Goal: Transaction & Acquisition: Purchase product/service

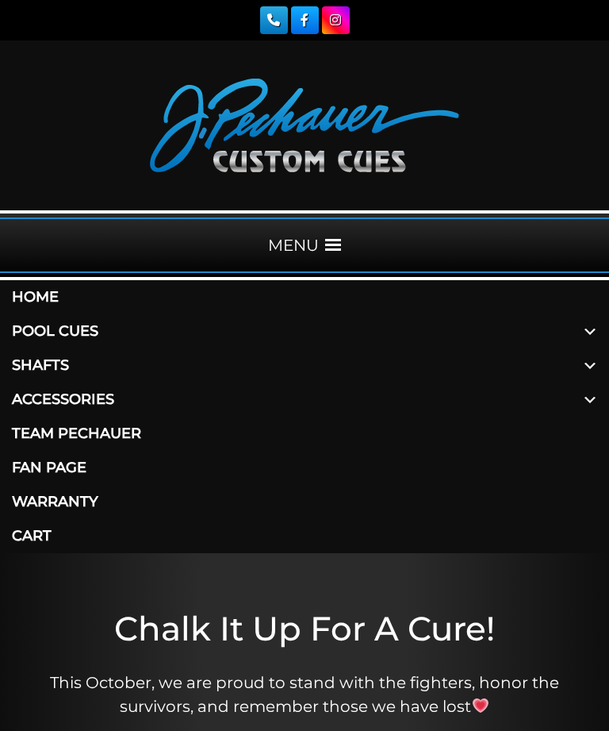
click at [91, 327] on link "Pool Cues" at bounding box center [304, 331] width 609 height 34
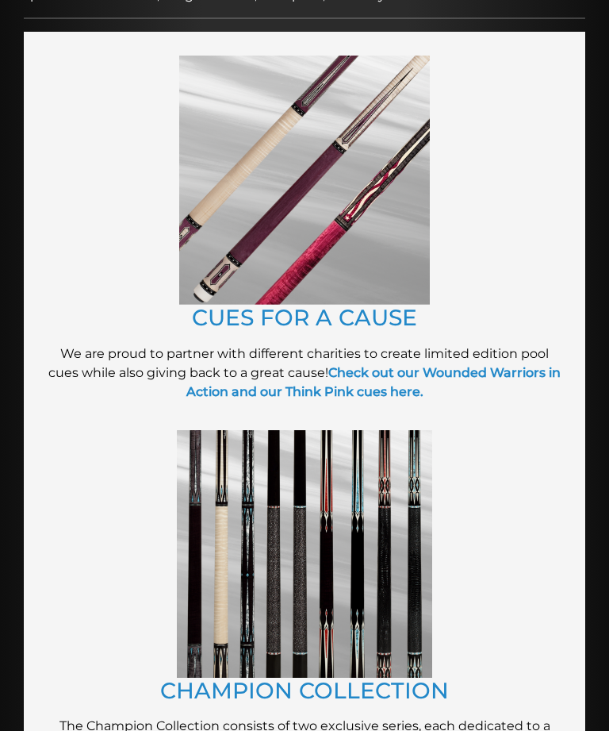
scroll to position [484, 0]
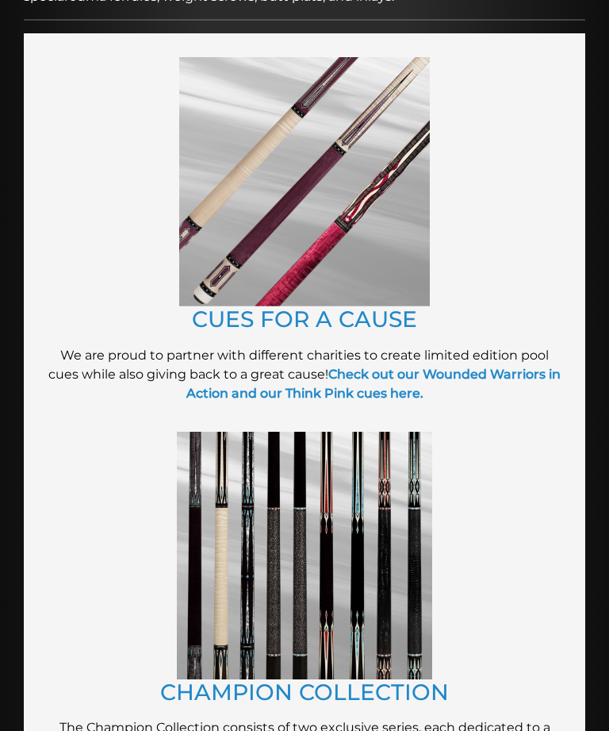
click at [325, 219] on img at bounding box center [304, 181] width 251 height 249
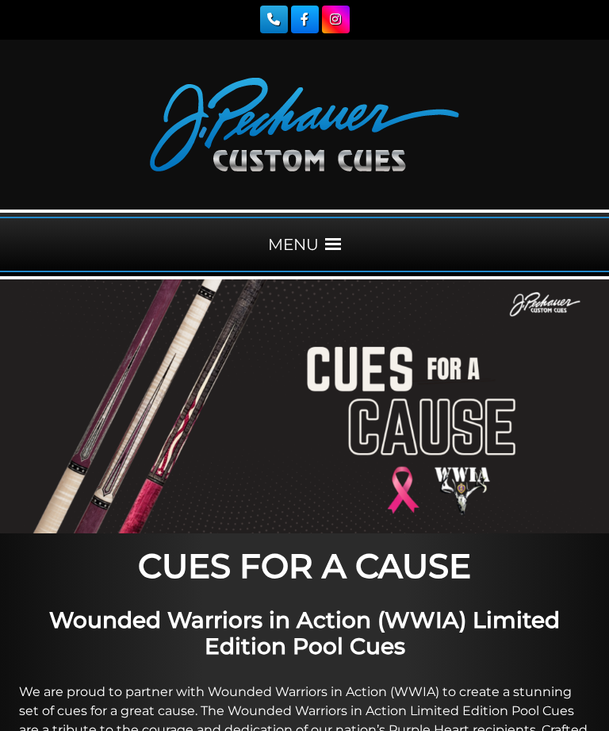
scroll to position [70, 0]
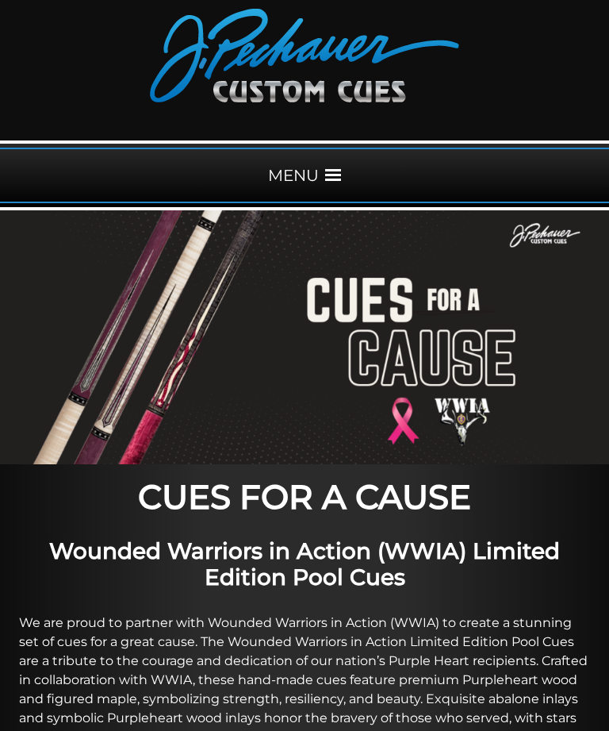
click at [339, 172] on span at bounding box center [333, 175] width 16 height 16
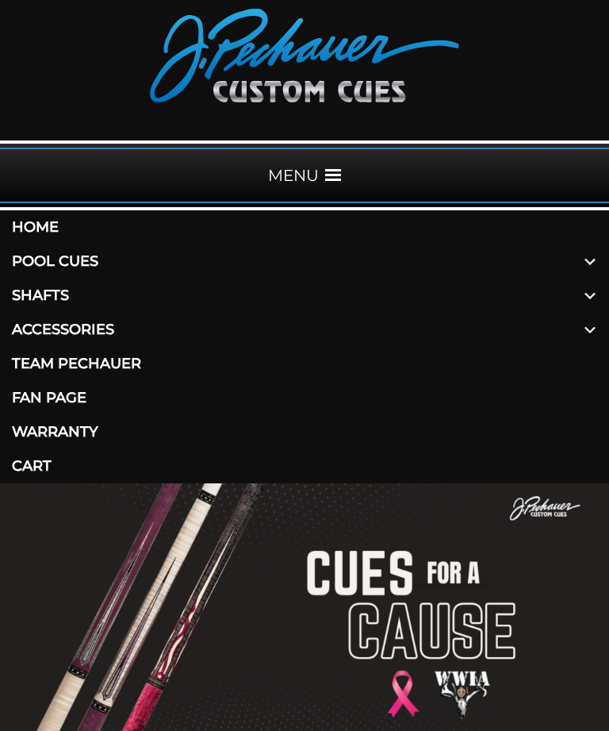
click at [586, 256] on span at bounding box center [590, 261] width 38 height 34
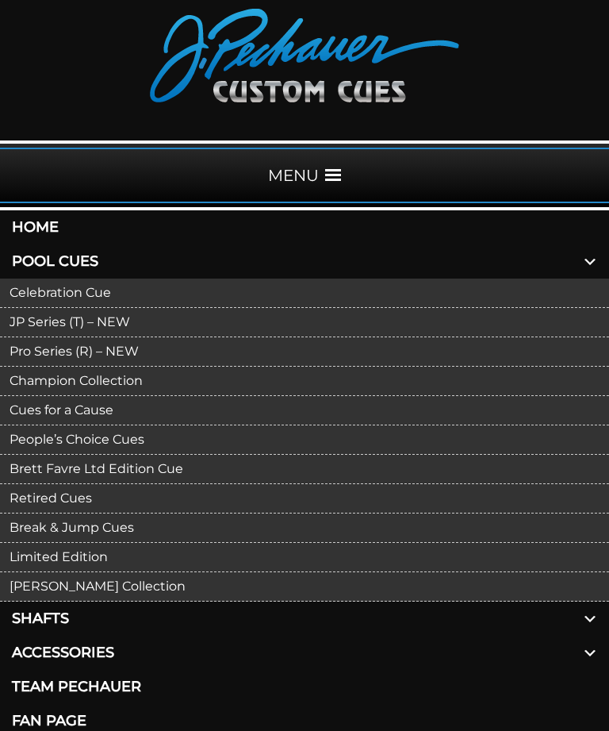
click at [119, 321] on link "JP Series (T) – NEW" at bounding box center [304, 322] width 609 height 29
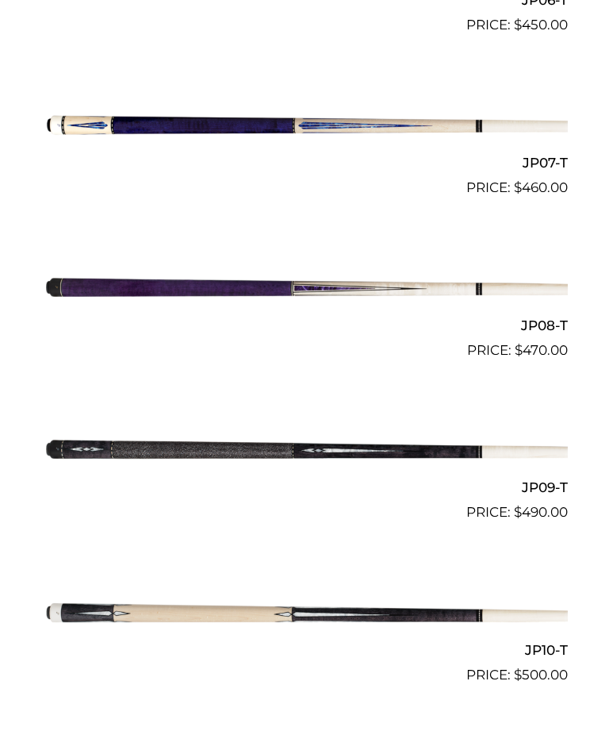
scroll to position [1545, 0]
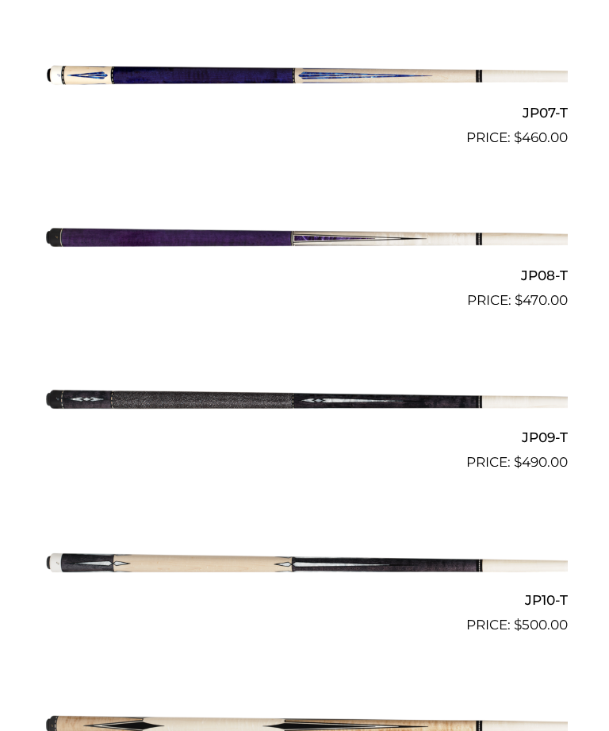
click at [363, 229] on img at bounding box center [304, 236] width 527 height 87
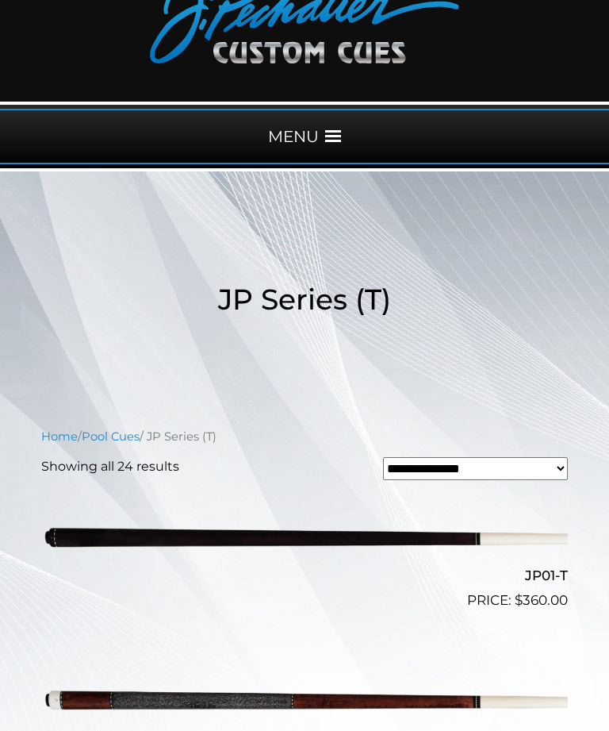
scroll to position [109, 0]
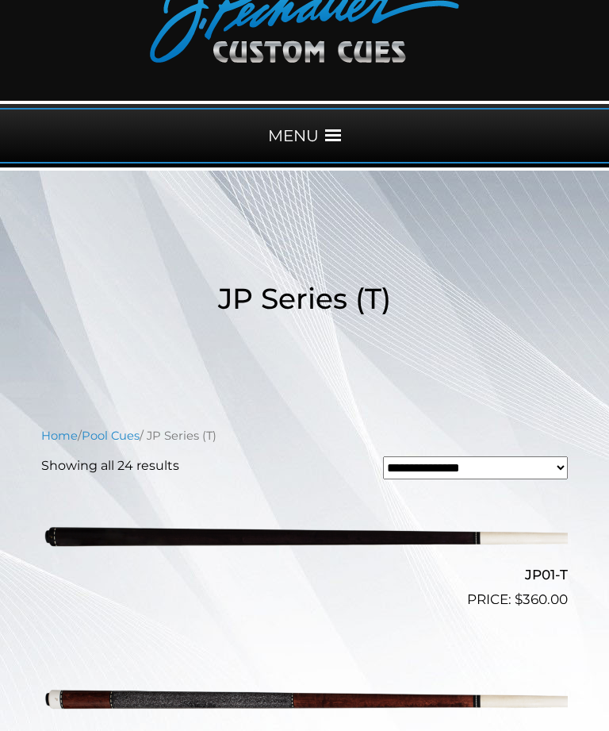
click at [325, 140] on span at bounding box center [333, 136] width 16 height 16
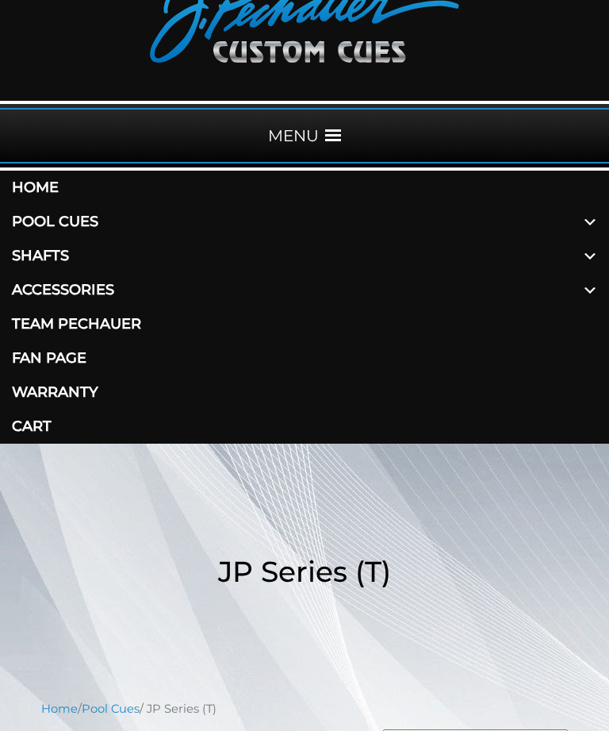
click at [589, 217] on span at bounding box center [590, 222] width 38 height 34
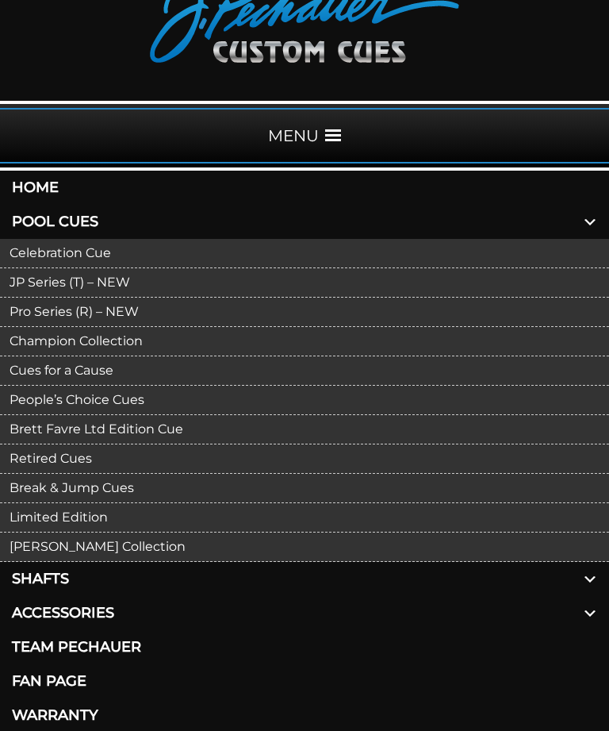
click at [144, 312] on link "Pro Series (R) – NEW" at bounding box center [304, 312] width 609 height 29
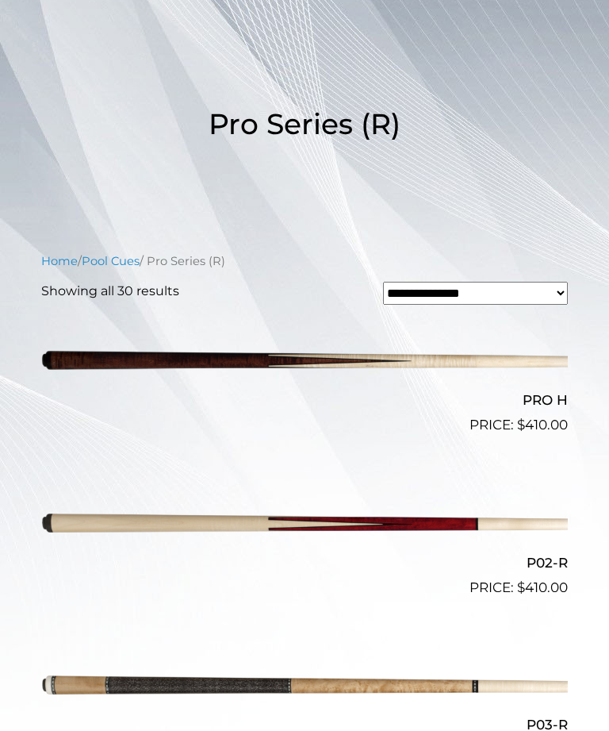
scroll to position [287, 0]
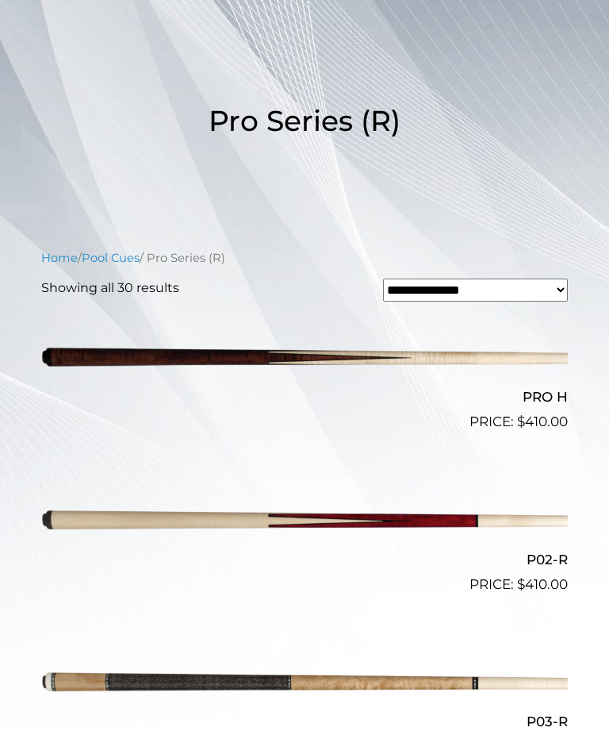
click at [359, 523] on img at bounding box center [304, 520] width 527 height 87
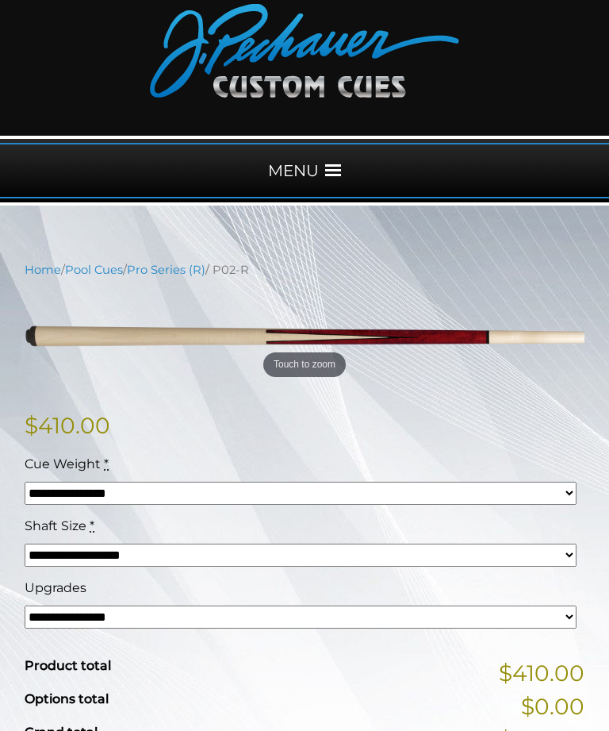
scroll to position [75, 0]
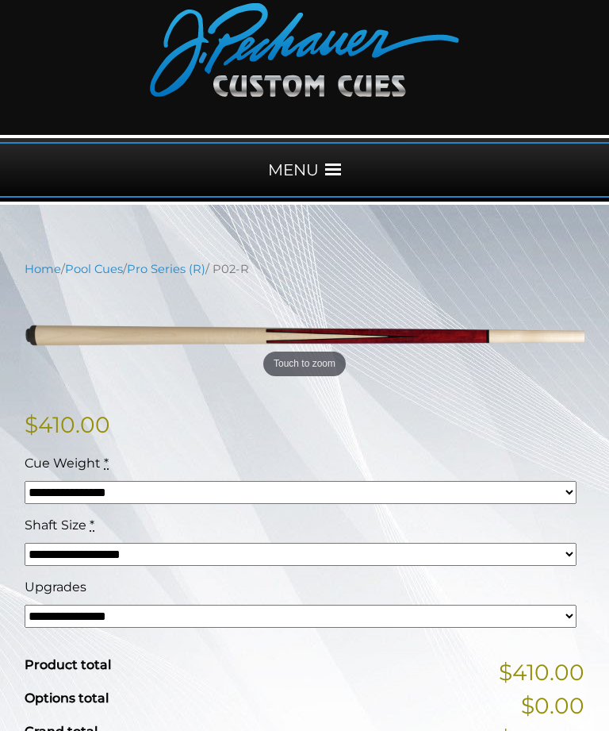
click at [331, 167] on span at bounding box center [333, 170] width 16 height 16
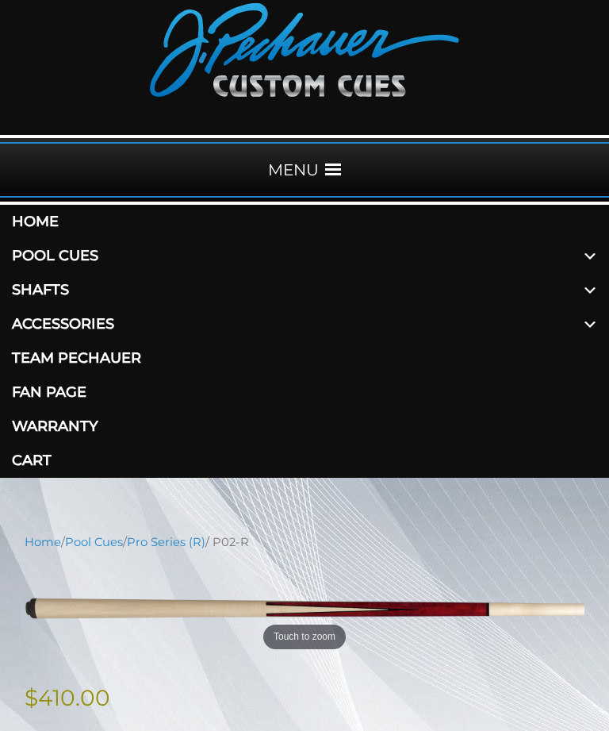
click at [585, 251] on span at bounding box center [590, 256] width 38 height 34
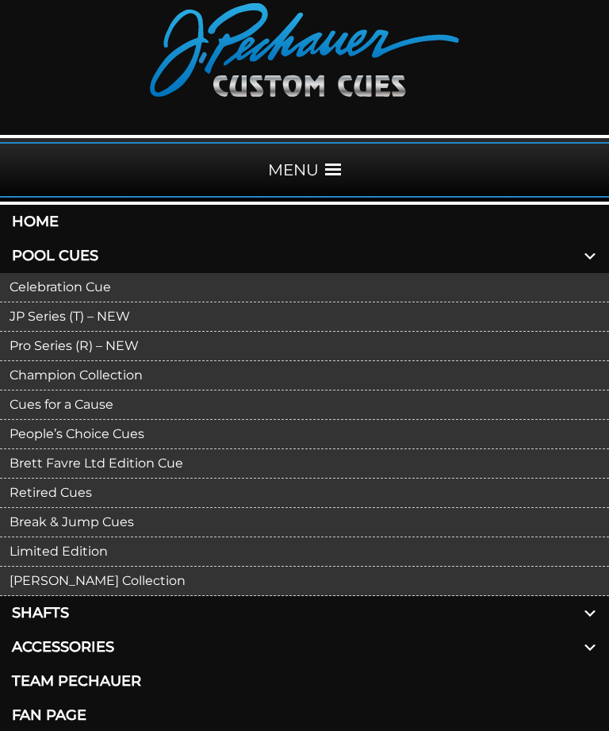
click at [134, 316] on link "JP Series (T) – NEW" at bounding box center [304, 316] width 609 height 29
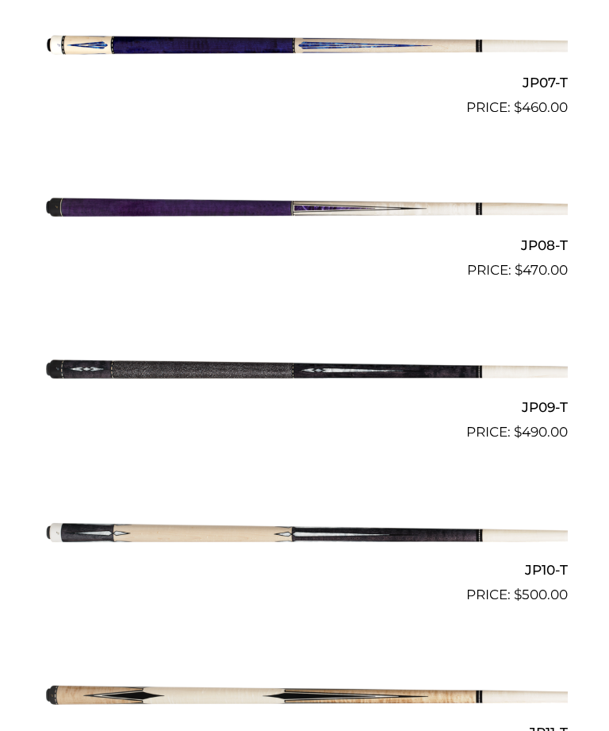
scroll to position [1575, 0]
click at [340, 199] on img at bounding box center [304, 206] width 527 height 87
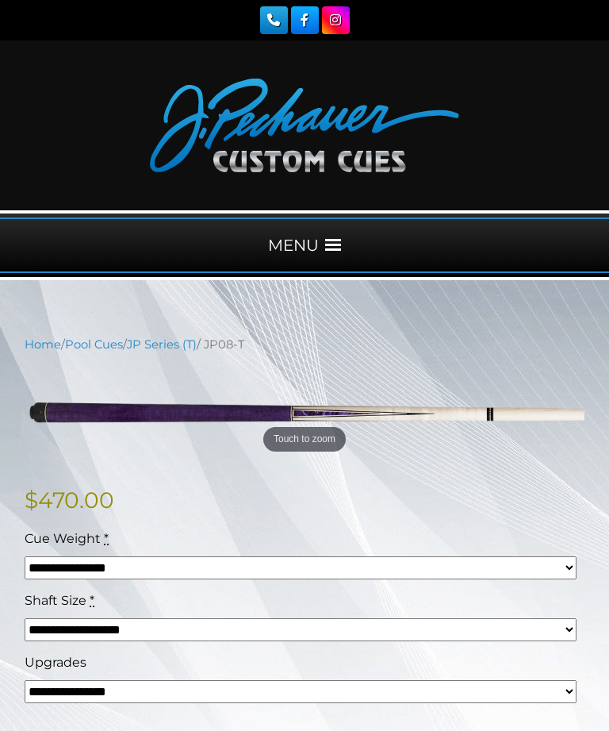
click at [332, 236] on div "MENU" at bounding box center [304, 245] width 609 height 56
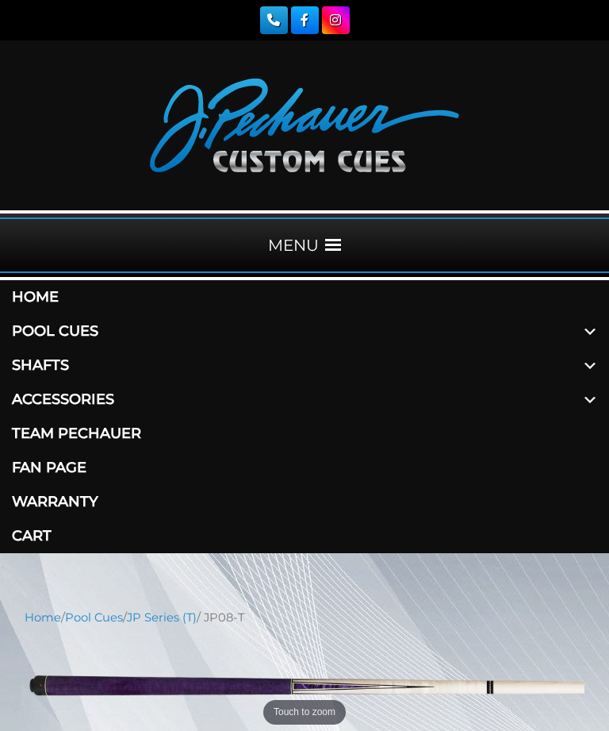
click at [94, 330] on link "Pool Cues" at bounding box center [304, 331] width 609 height 34
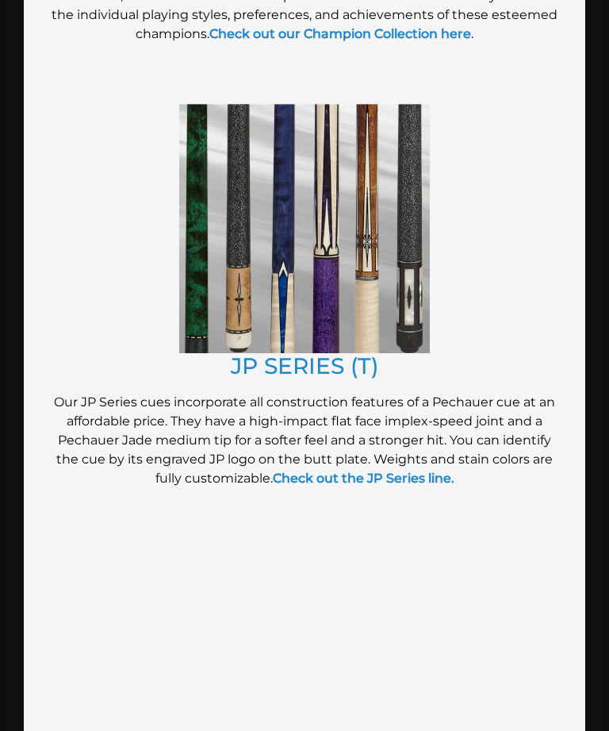
scroll to position [1245, 0]
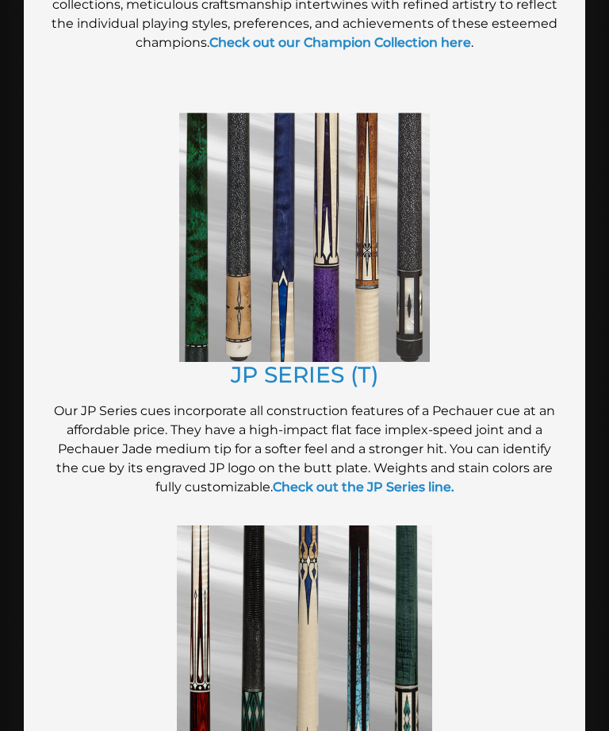
click at [340, 298] on img at bounding box center [304, 237] width 251 height 249
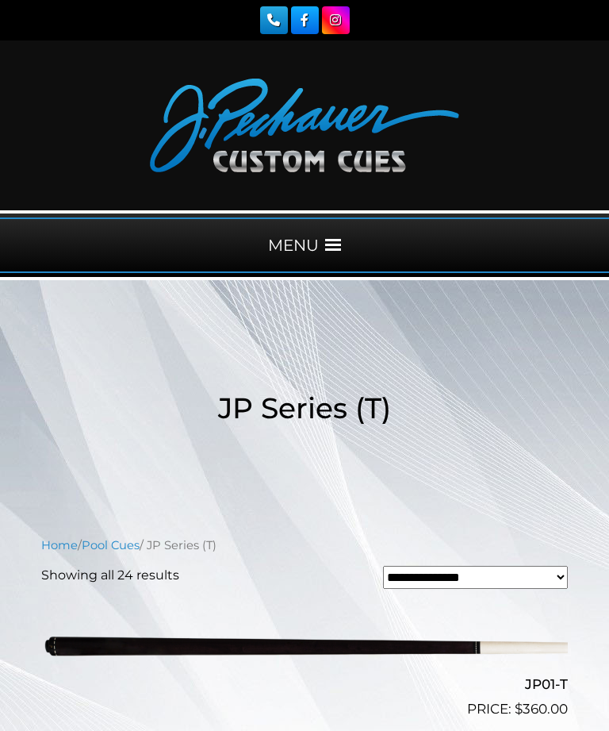
click at [333, 240] on span at bounding box center [333, 245] width 16 height 16
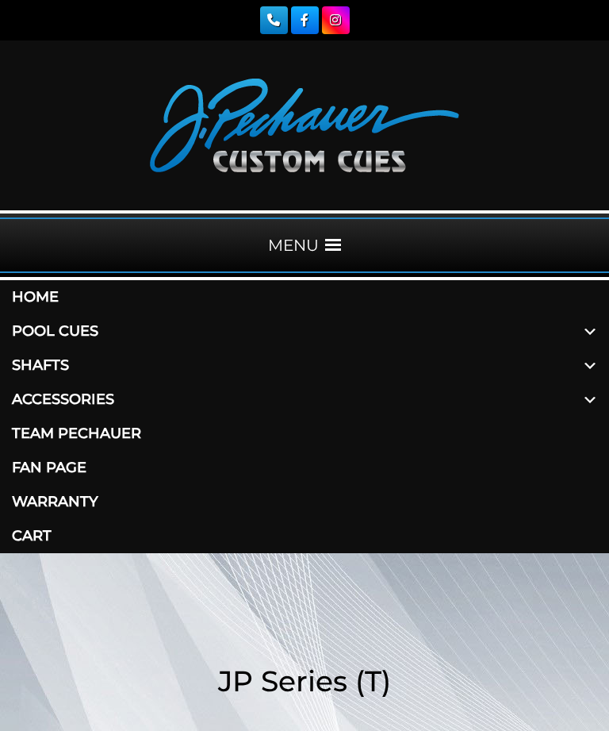
click at [590, 328] on span at bounding box center [590, 331] width 38 height 34
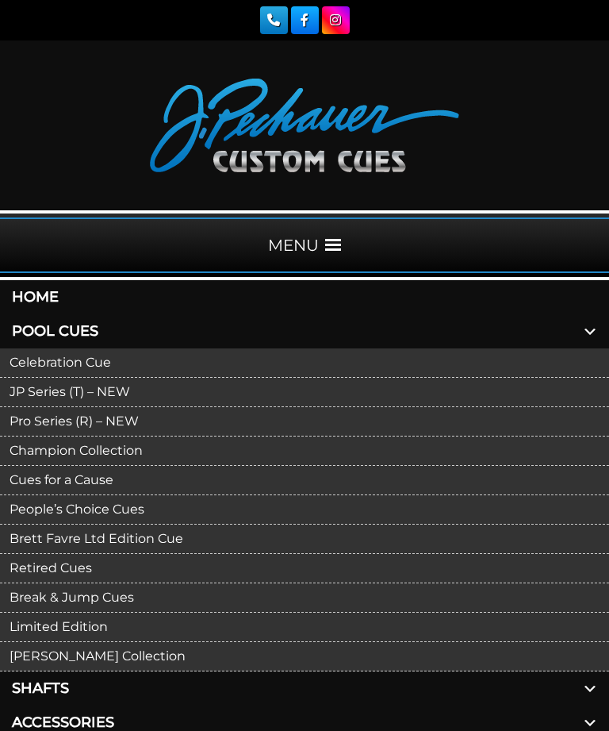
click at [121, 423] on link "Pro Series (R) – NEW" at bounding box center [304, 421] width 609 height 29
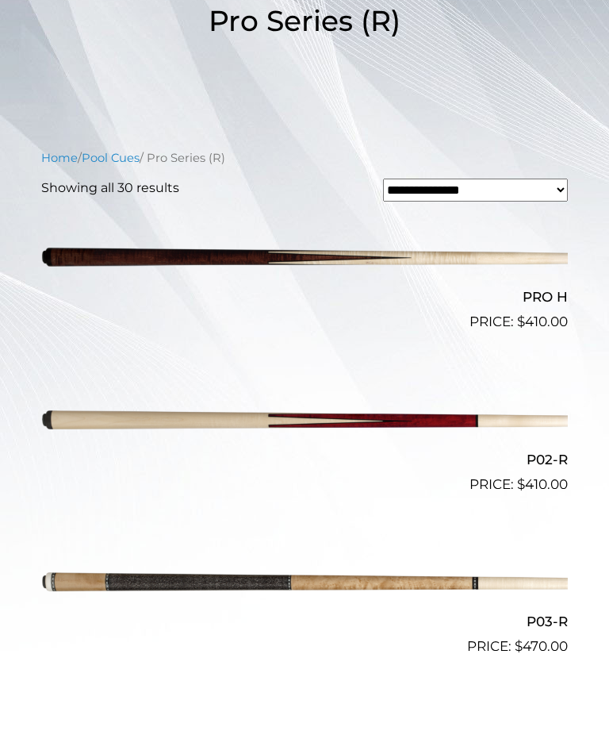
scroll to position [390, 0]
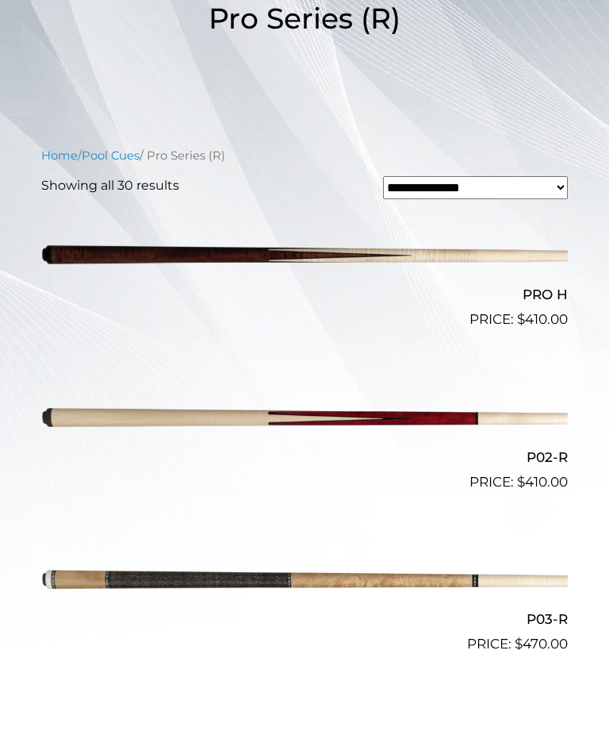
click at [382, 253] on img at bounding box center [304, 255] width 527 height 87
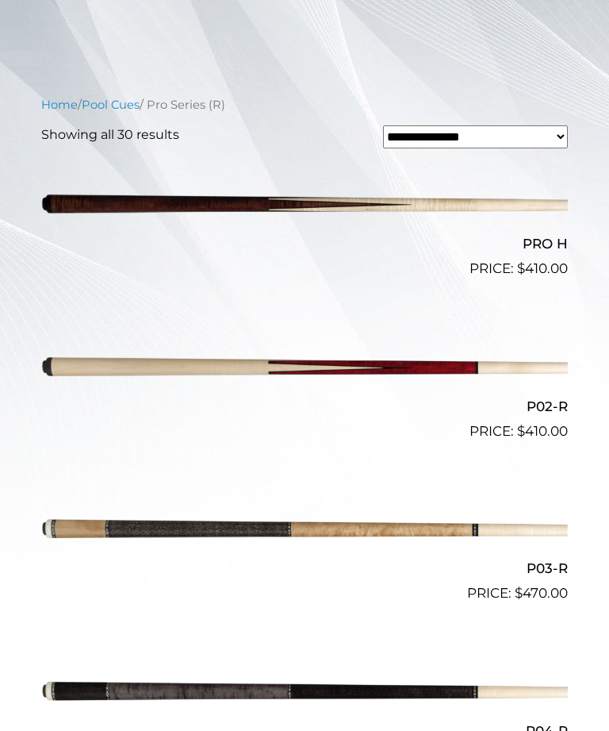
click at [398, 364] on img at bounding box center [304, 367] width 527 height 87
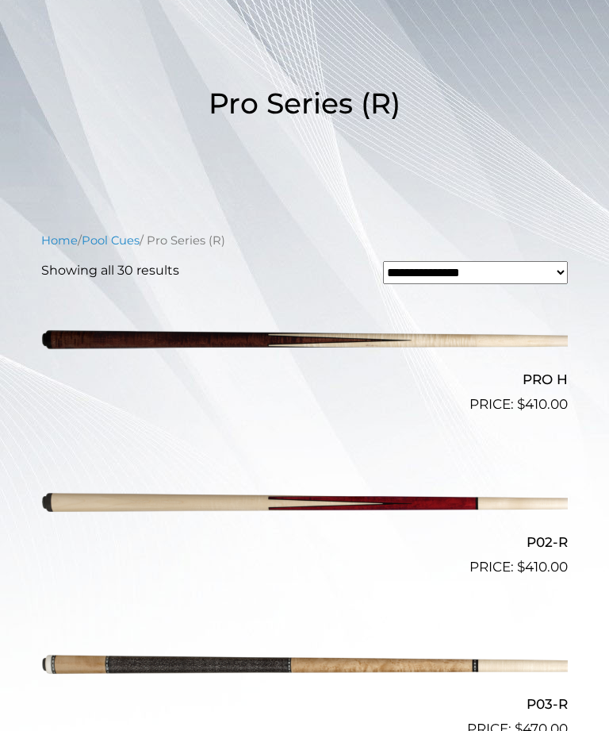
scroll to position [304, 0]
click at [424, 510] on img at bounding box center [304, 503] width 527 height 87
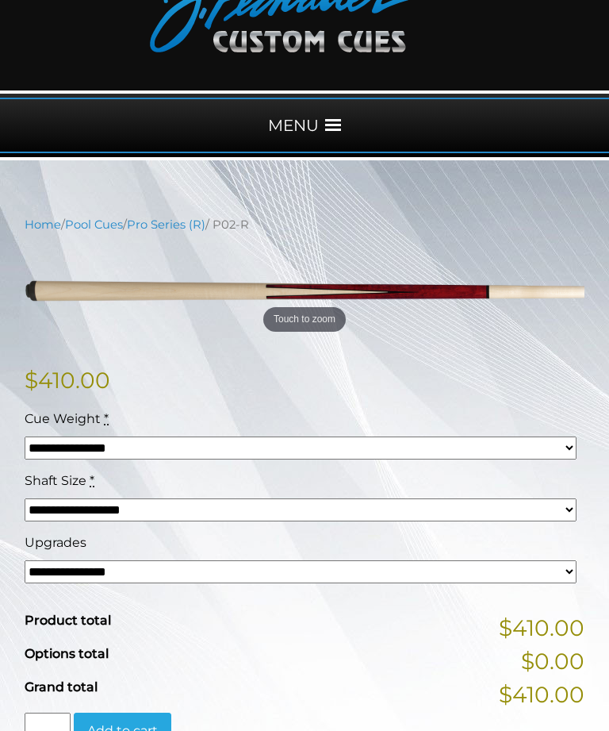
scroll to position [119, 0]
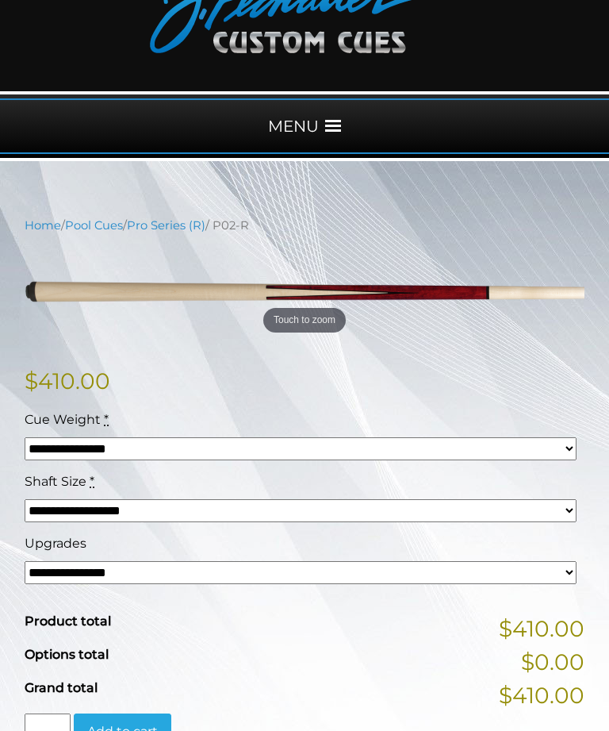
click at [141, 447] on select "**********" at bounding box center [301, 448] width 552 height 23
select select "*****"
click at [138, 511] on select "**********" at bounding box center [301, 510] width 552 height 23
click at [161, 573] on select "**********" at bounding box center [301, 572] width 552 height 23
select select "*****"
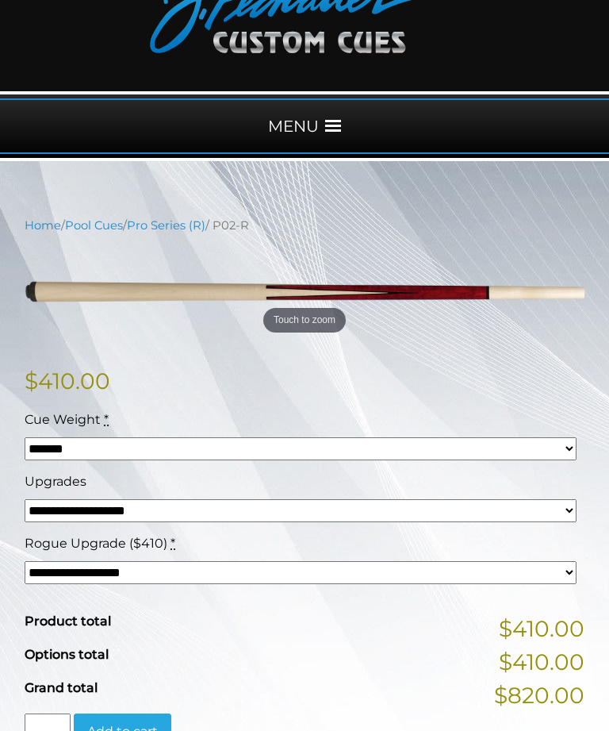
click at [190, 513] on select "**********" at bounding box center [301, 510] width 552 height 23
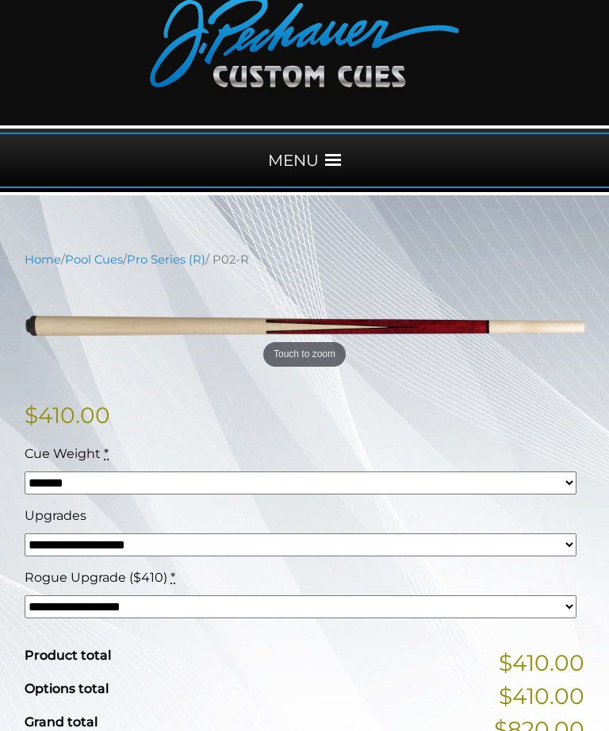
scroll to position [0, 0]
